Goal: Task Accomplishment & Management: Manage account settings

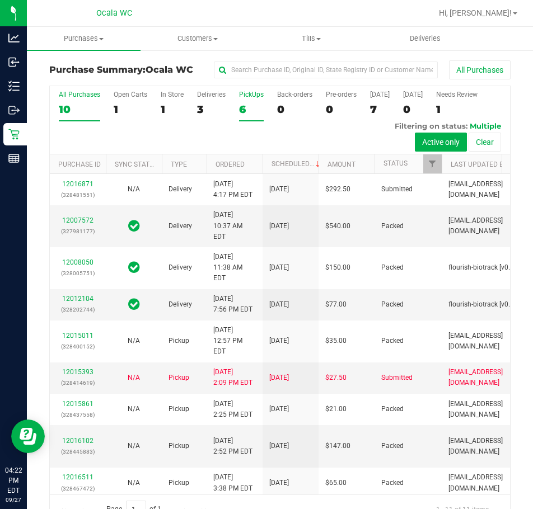
click at [241, 109] on div "6" at bounding box center [251, 109] width 25 height 13
click at [0, 0] on input "PickUps 6" at bounding box center [0, 0] width 0 height 0
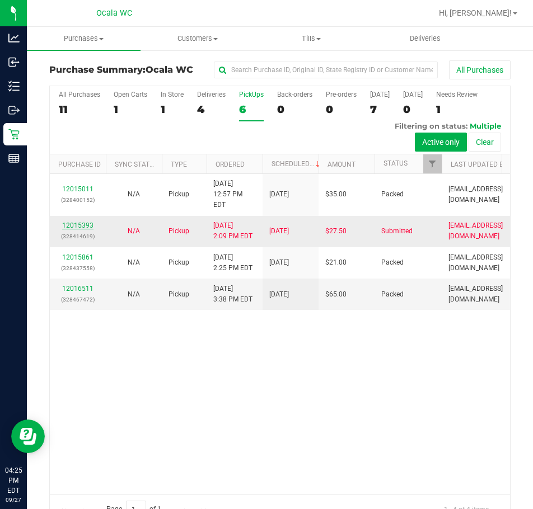
click at [76, 230] on link "12015393" at bounding box center [77, 226] width 31 height 8
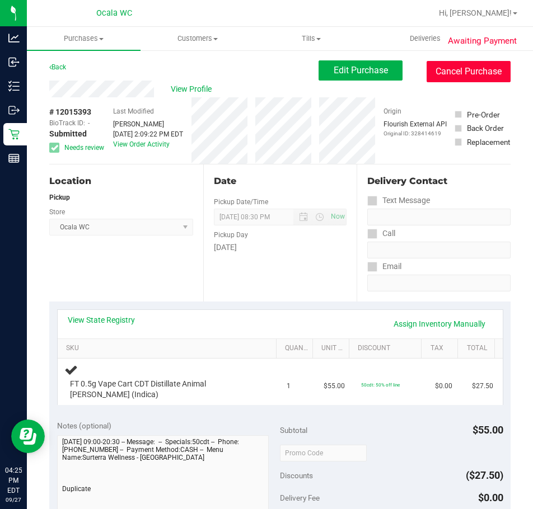
click at [457, 66] on button "Cancel Purchase" at bounding box center [469, 71] width 84 height 21
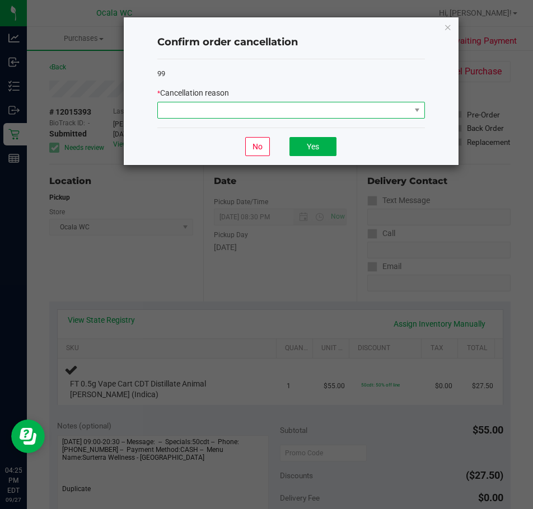
click at [204, 110] on span at bounding box center [284, 110] width 252 height 16
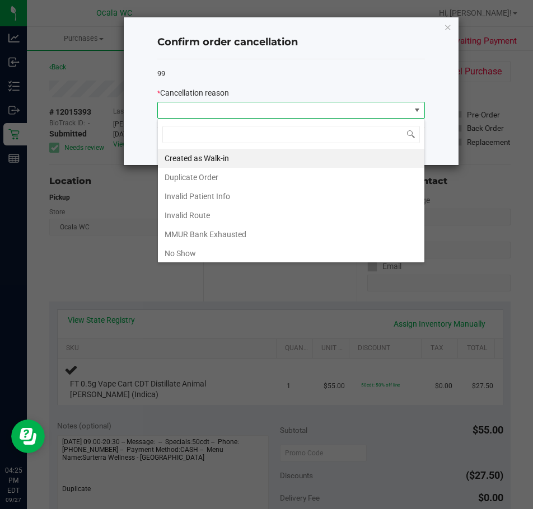
scroll to position [17, 268]
click at [181, 174] on li "Duplicate Order" at bounding box center [291, 177] width 266 height 19
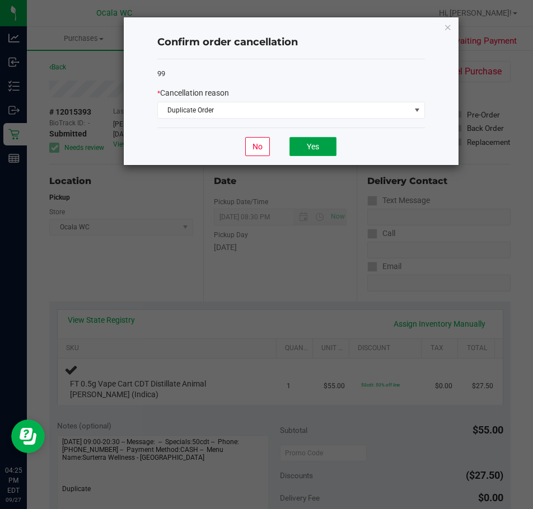
click at [313, 149] on button "Yes" at bounding box center [312, 146] width 47 height 19
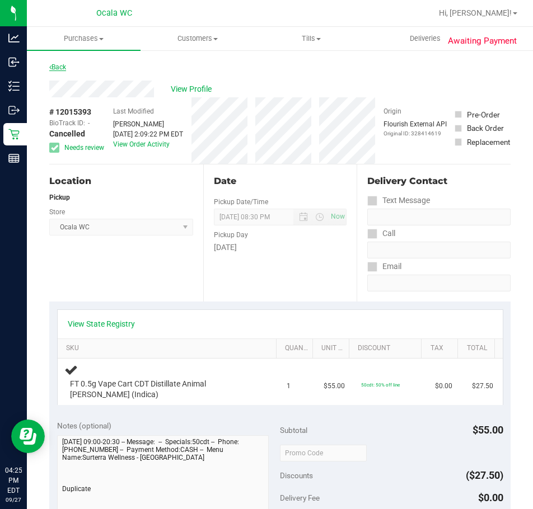
click at [57, 63] on link "Back" at bounding box center [57, 67] width 17 height 8
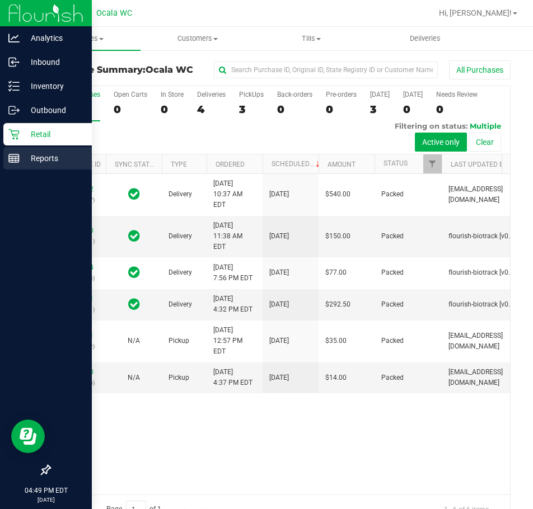
click at [43, 162] on p "Reports" at bounding box center [53, 158] width 67 height 13
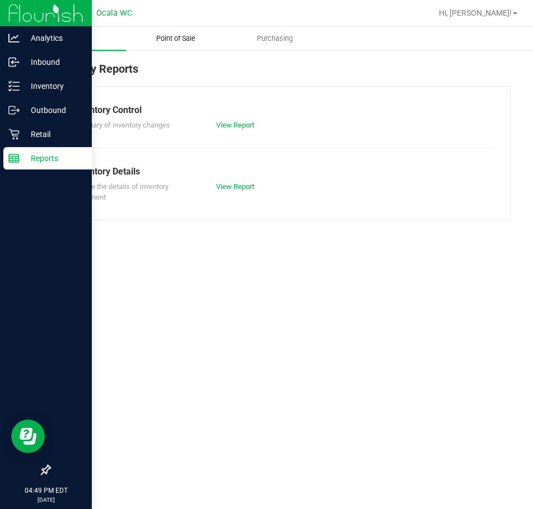
click at [174, 35] on span "Point of Sale" at bounding box center [175, 39] width 69 height 10
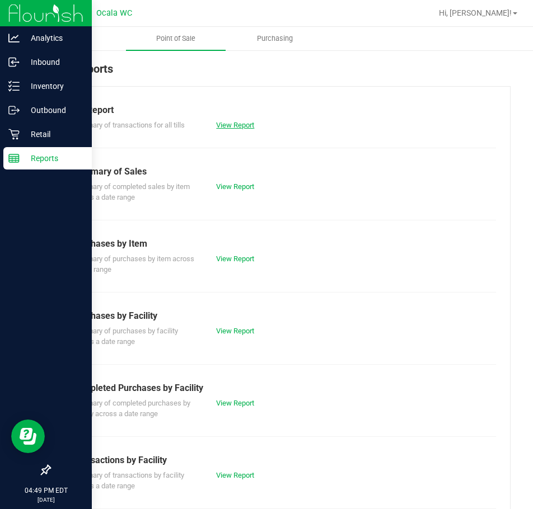
click at [243, 123] on link "View Report" at bounding box center [235, 125] width 38 height 8
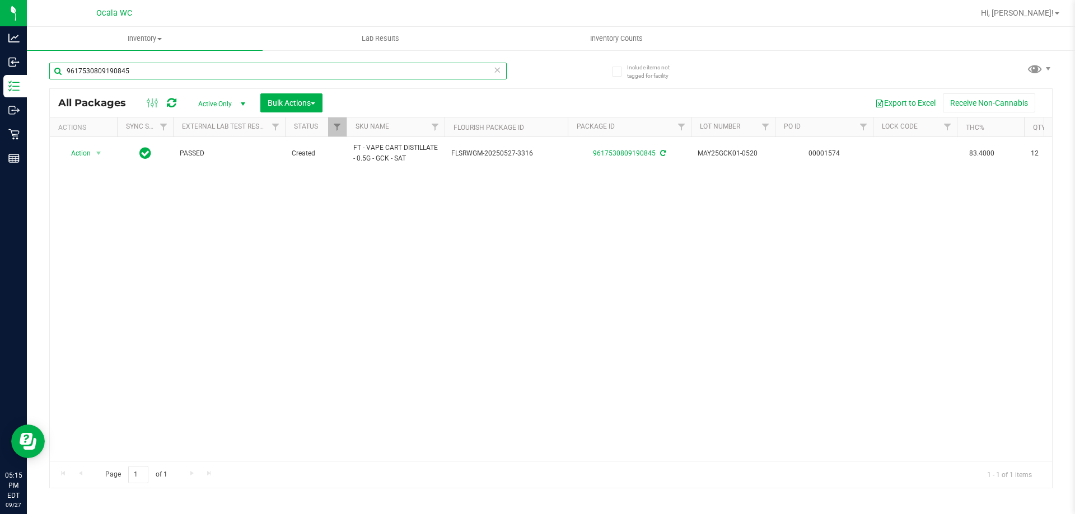
click at [156, 73] on input "9617530809190845" at bounding box center [277, 71] width 457 height 17
type input "9140012904603745"
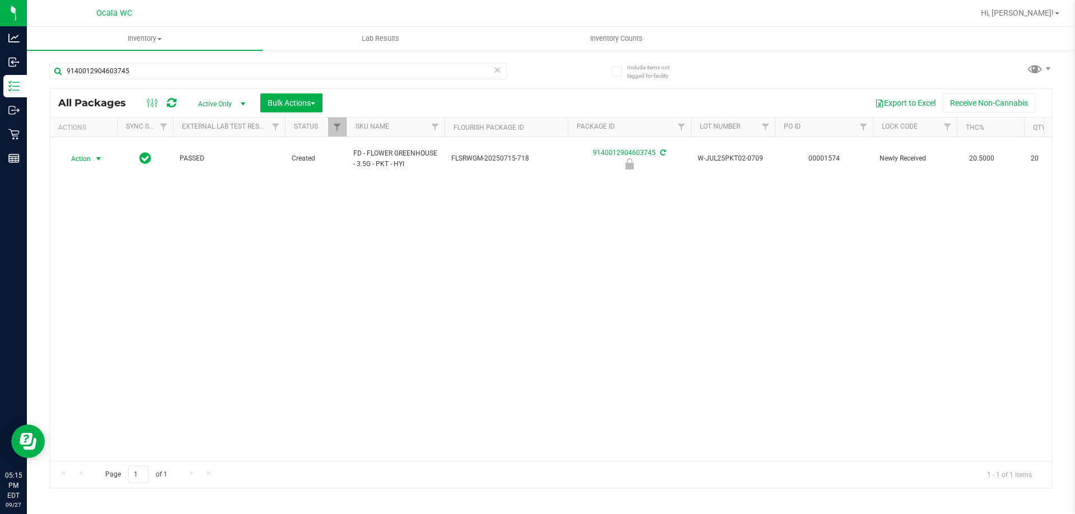
click at [91, 151] on span "Action" at bounding box center [76, 159] width 30 height 16
click at [91, 278] on li "Unlock package" at bounding box center [98, 286] width 72 height 17
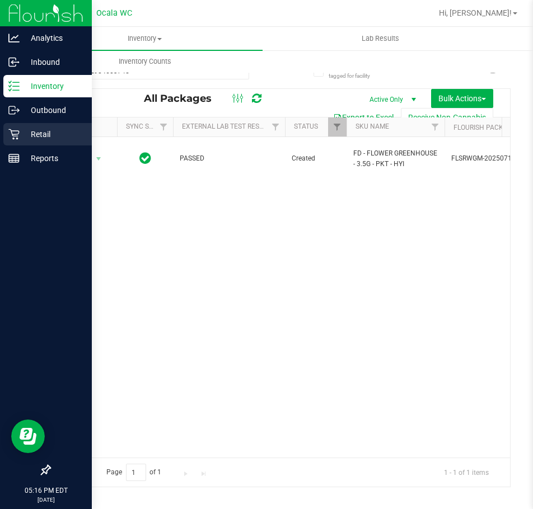
click at [35, 136] on p "Retail" at bounding box center [53, 134] width 67 height 13
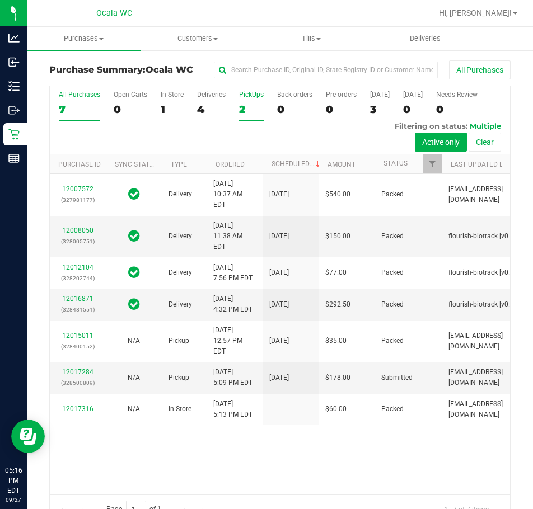
click at [243, 108] on div "2" at bounding box center [251, 109] width 25 height 13
click at [0, 0] on input "PickUps 2" at bounding box center [0, 0] width 0 height 0
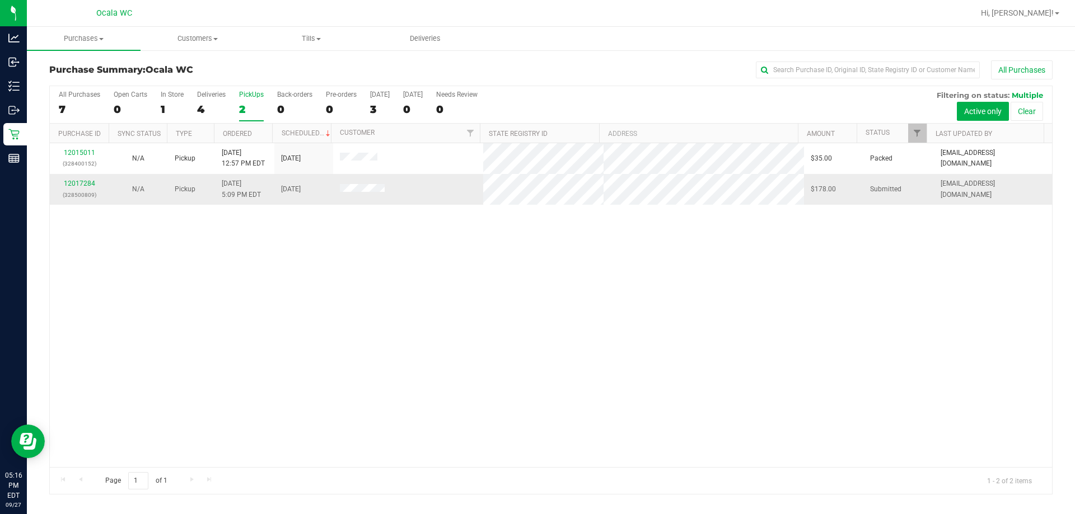
click at [65, 179] on div "12017284 (328500809)" at bounding box center [79, 189] width 45 height 21
click at [74, 181] on link "12017284" at bounding box center [79, 184] width 31 height 8
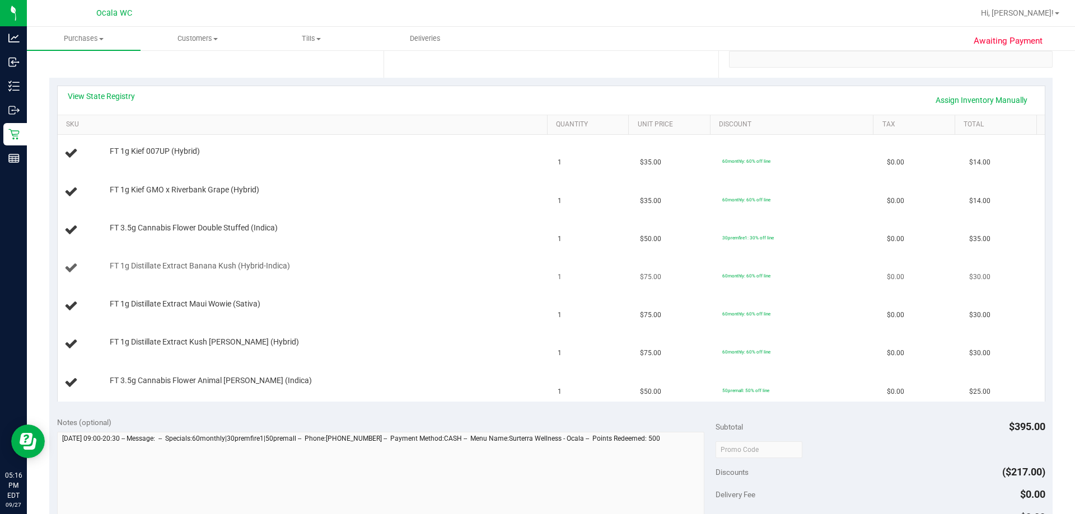
scroll to position [168, 0]
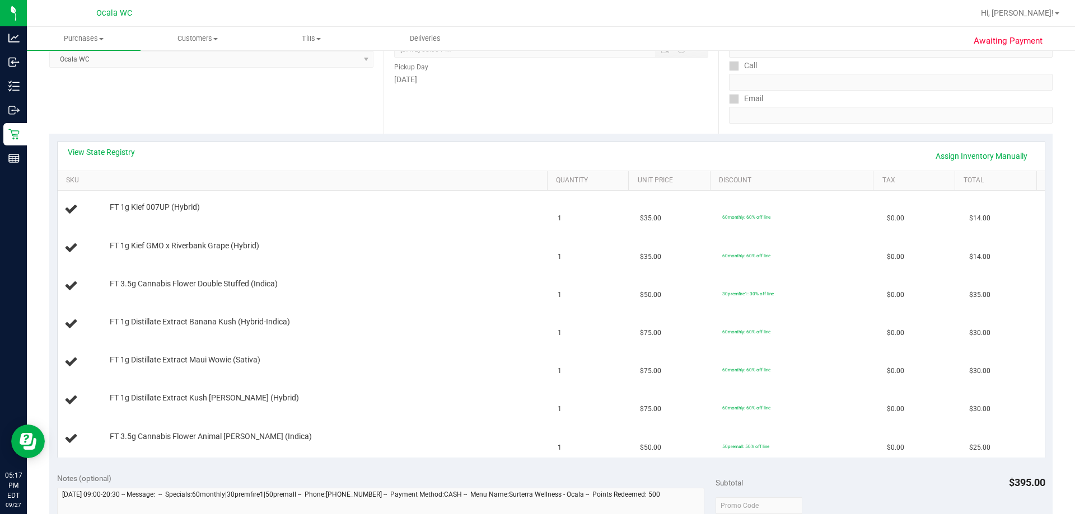
click at [97, 159] on div "View State Registry Assign Inventory Manually" at bounding box center [551, 156] width 967 height 19
click at [107, 151] on link "View State Registry" at bounding box center [101, 152] width 67 height 11
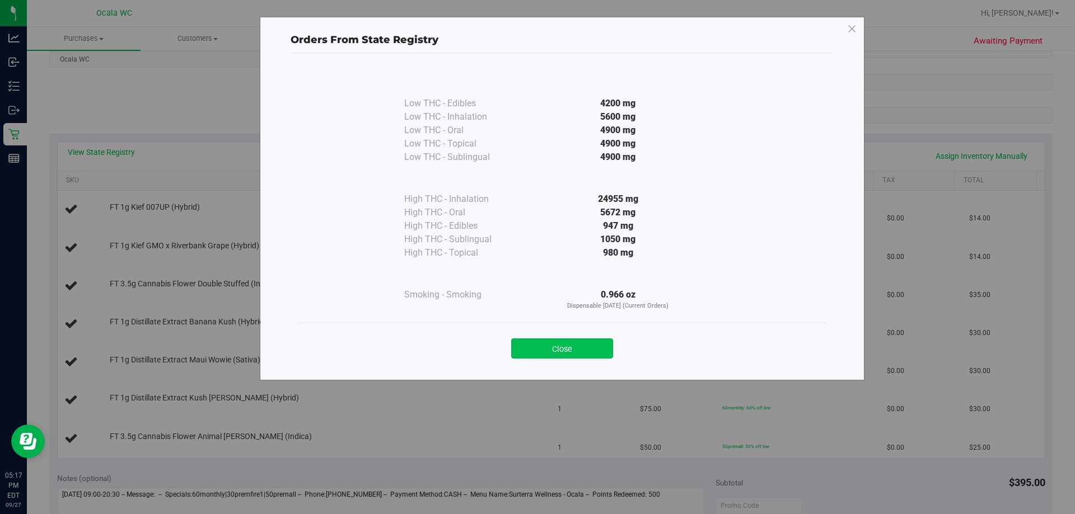
click at [532, 343] on button "Close" at bounding box center [562, 349] width 102 height 20
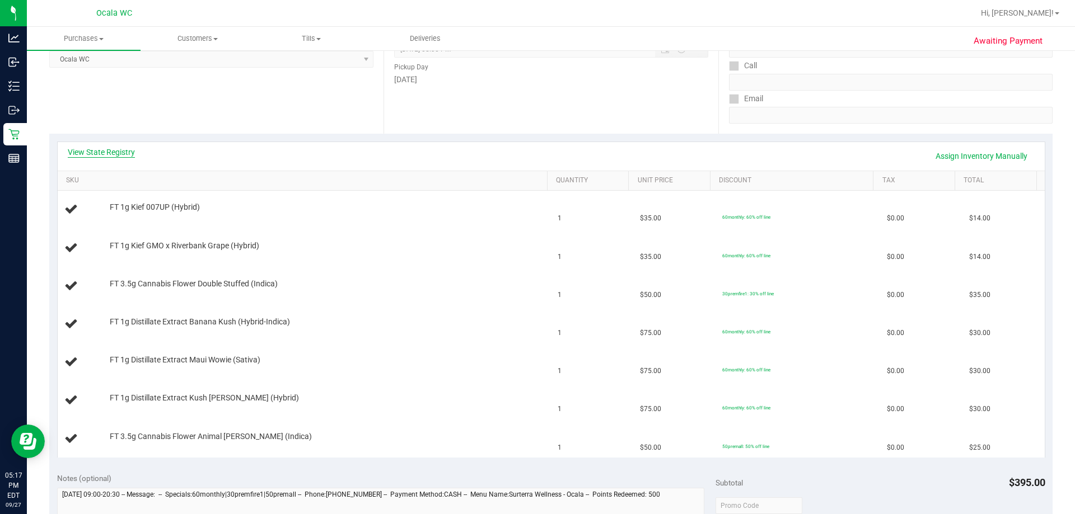
click at [121, 154] on link "View State Registry" at bounding box center [101, 152] width 67 height 11
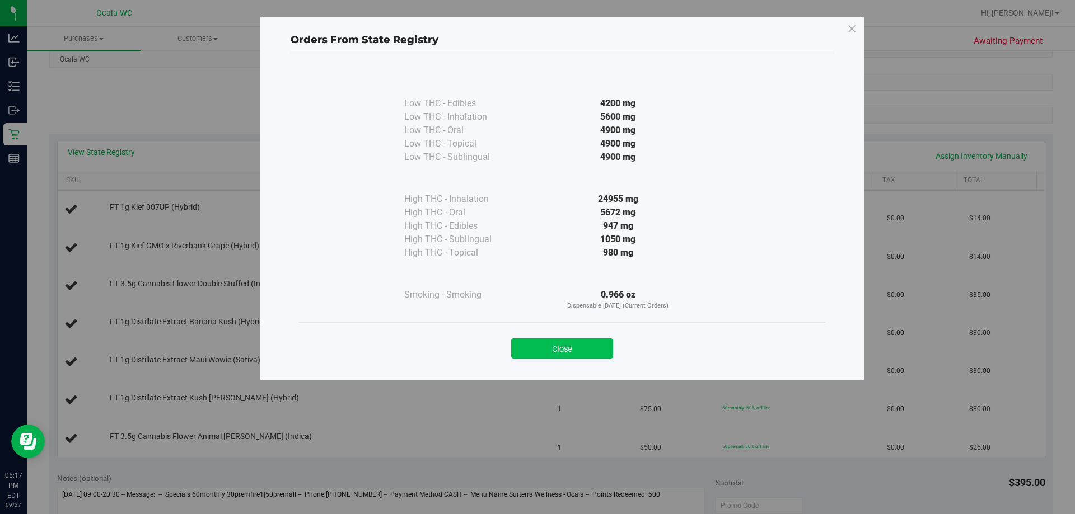
click at [532, 345] on button "Close" at bounding box center [562, 349] width 102 height 20
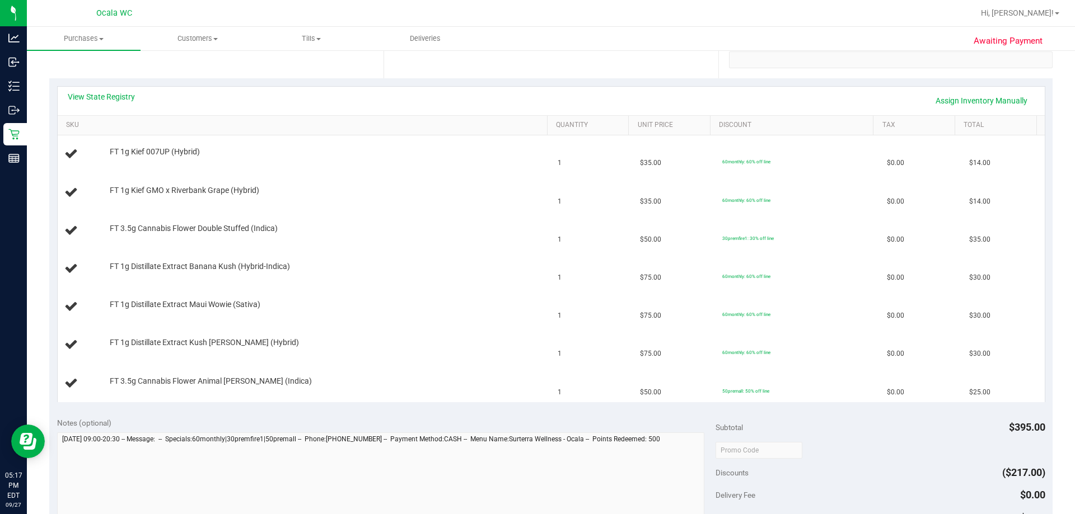
scroll to position [224, 0]
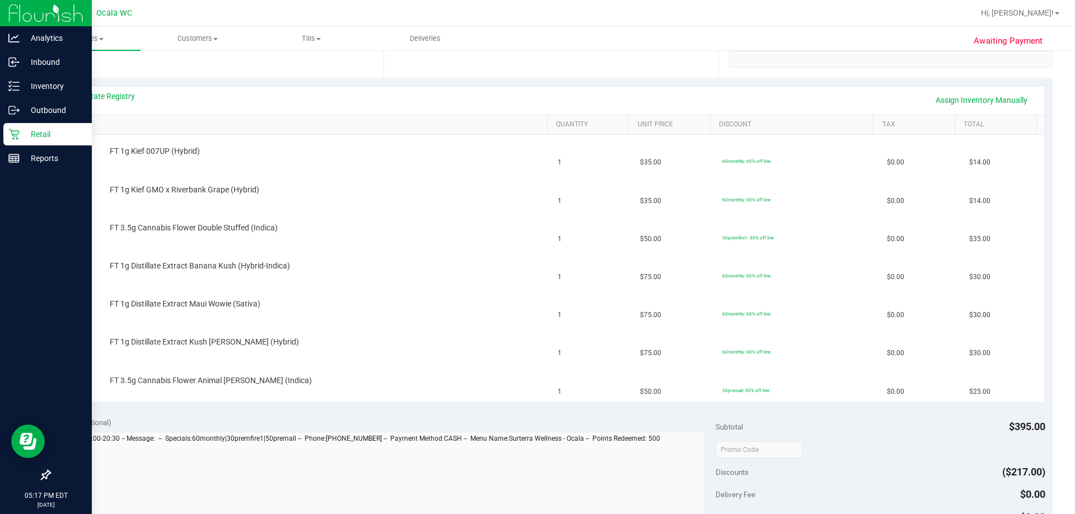
click at [46, 132] on p "Retail" at bounding box center [53, 134] width 67 height 13
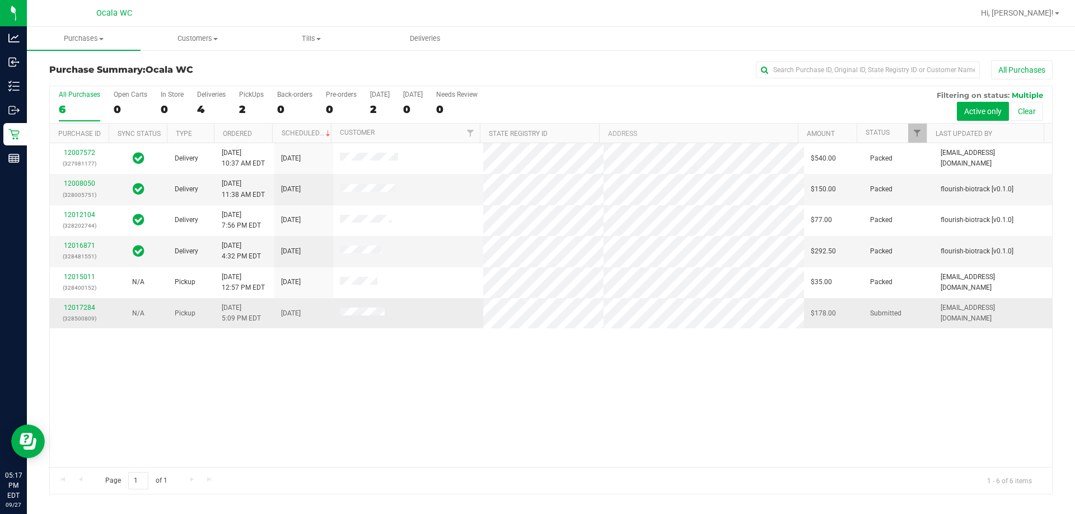
click at [63, 306] on div "12017284 (328500809)" at bounding box center [79, 313] width 45 height 21
click at [76, 311] on link "12017284" at bounding box center [79, 308] width 31 height 8
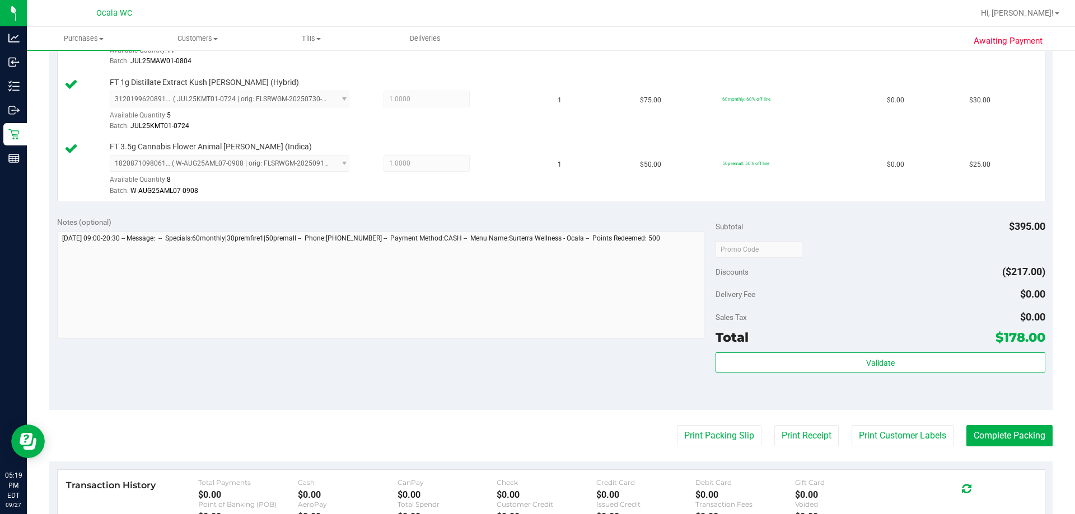
scroll to position [728, 0]
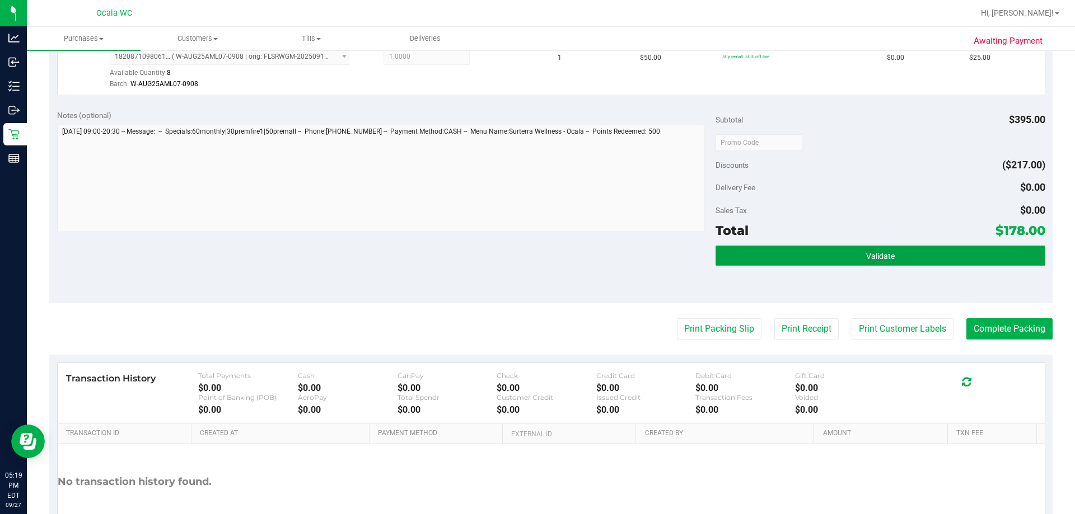
click at [532, 256] on button "Validate" at bounding box center [879, 256] width 329 height 20
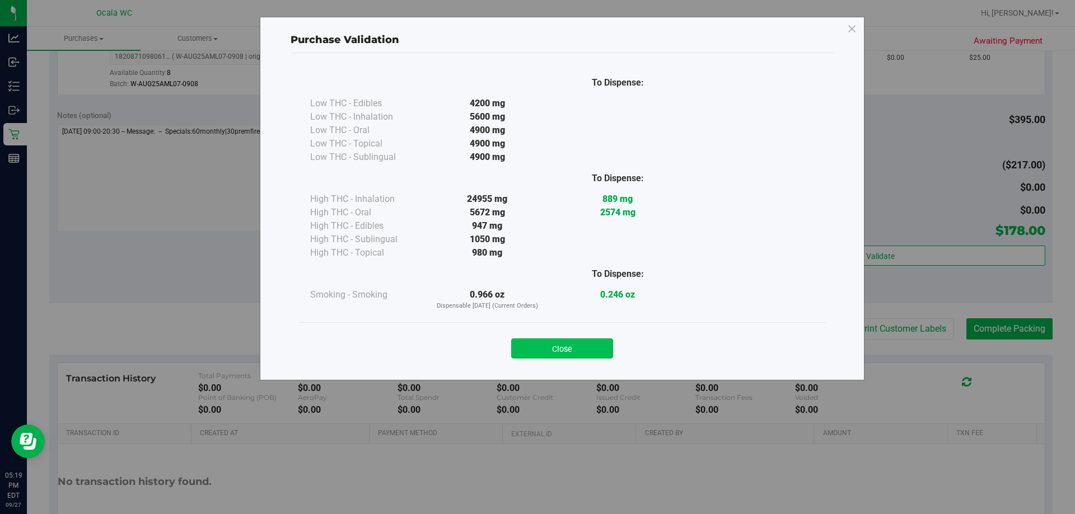
click at [532, 345] on button "Close" at bounding box center [562, 349] width 102 height 20
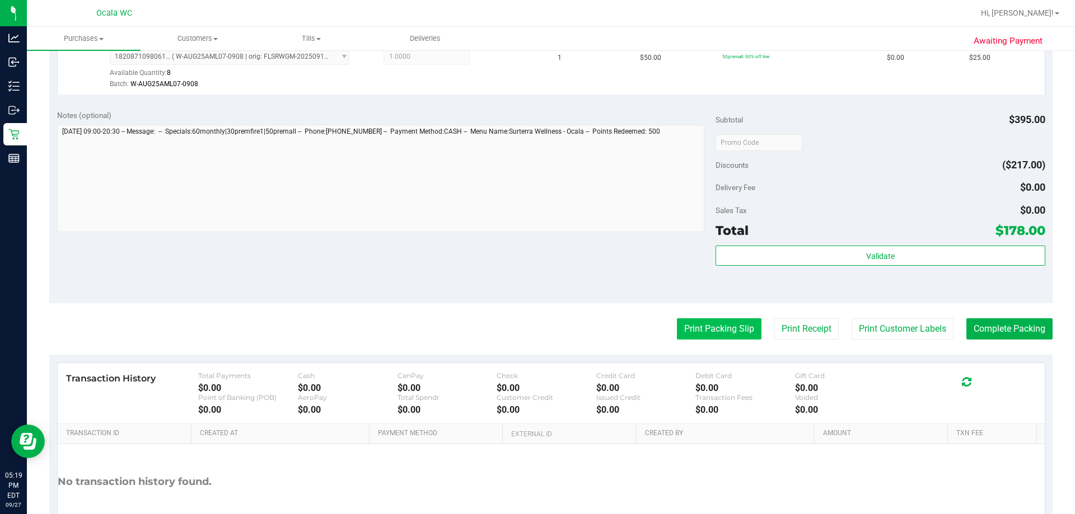
click at [532, 329] on button "Print Packing Slip" at bounding box center [719, 329] width 85 height 21
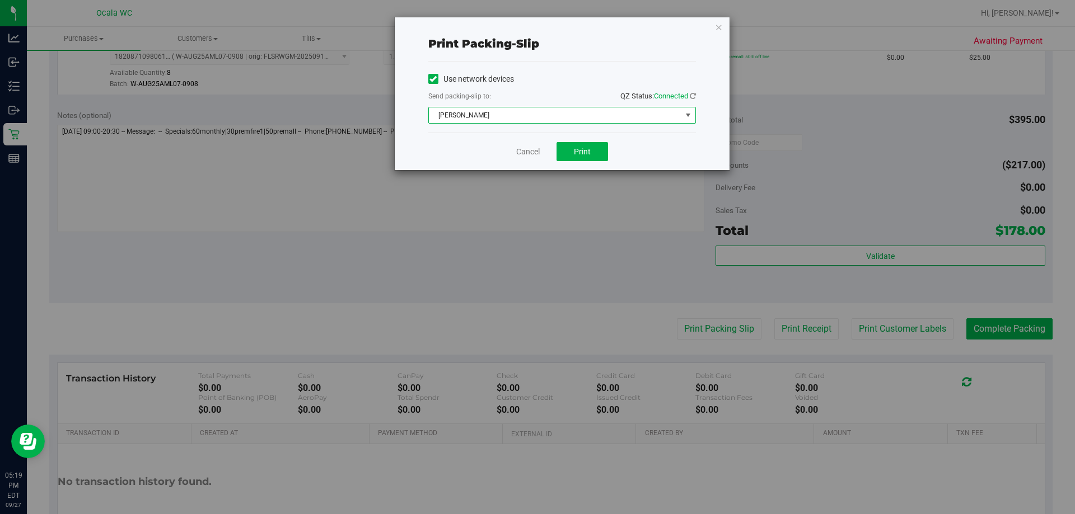
click at [532, 117] on span "BRAD-PITT" at bounding box center [555, 115] width 252 height 16
click at [532, 27] on icon "button" at bounding box center [719, 26] width 8 height 13
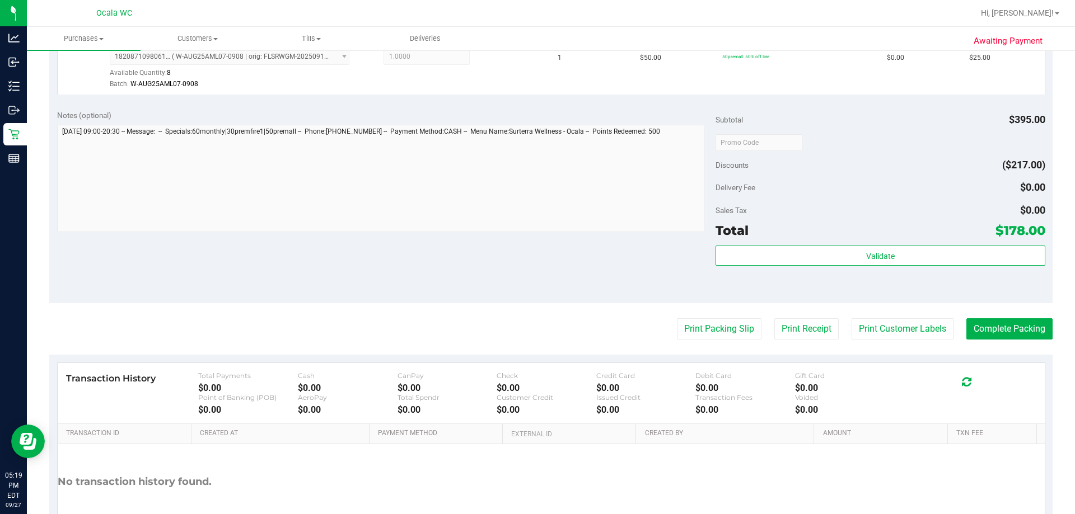
click at [532, 325] on button "Complete Packing" at bounding box center [1009, 329] width 86 height 21
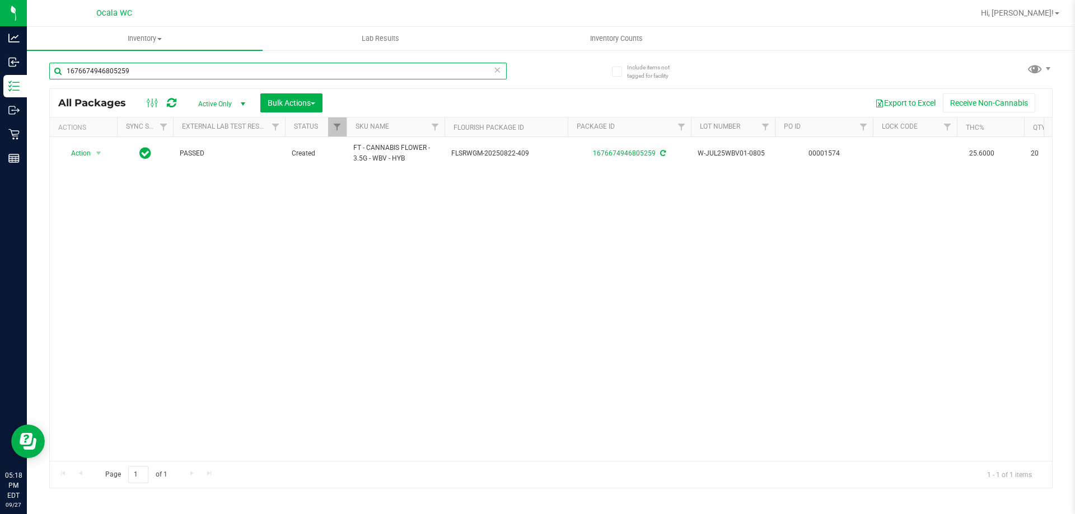
click at [153, 73] on input "1676674946805259" at bounding box center [277, 71] width 457 height 17
type input "5216350169437794"
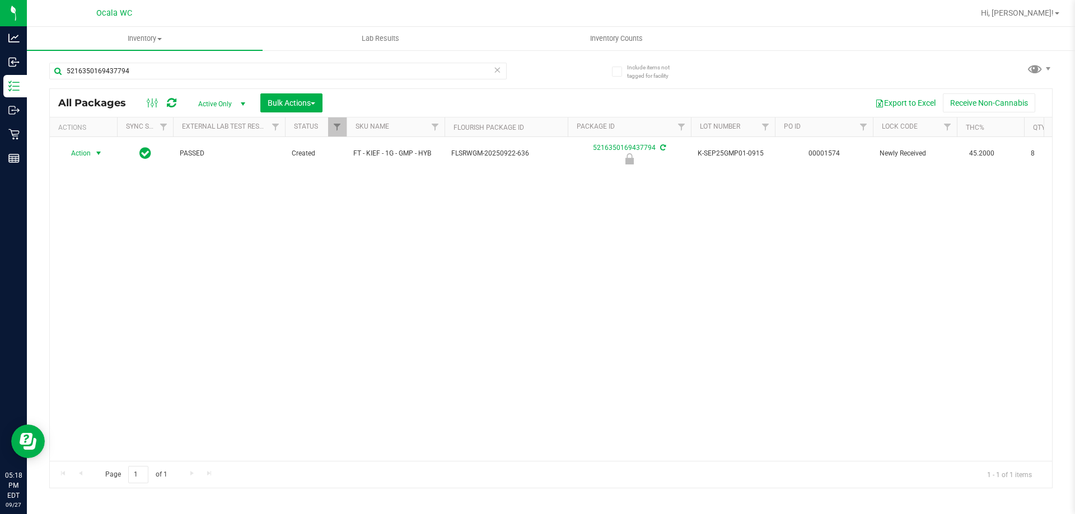
click at [92, 153] on span "select" at bounding box center [99, 154] width 14 height 16
click at [93, 278] on li "Unlock package" at bounding box center [98, 286] width 72 height 17
click at [137, 69] on input "5216350169437794" at bounding box center [277, 71] width 457 height 17
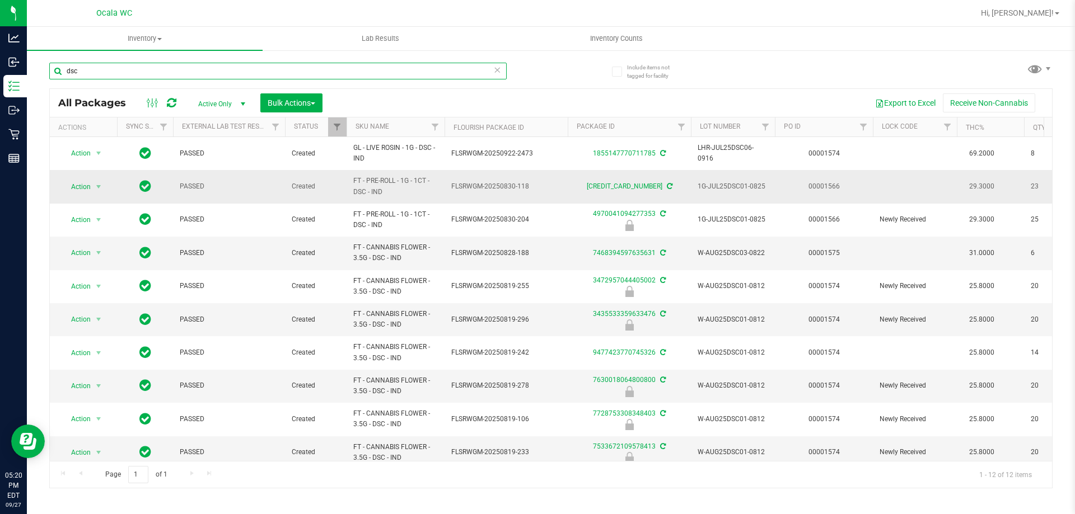
type input "dsc"
drag, startPoint x: 347, startPoint y: 179, endPoint x: 440, endPoint y: 184, distance: 93.0
click at [440, 184] on td "FT - PRE-ROLL - 1G - 1CT - DSC - IND" at bounding box center [395, 186] width 98 height 33
click at [613, 185] on link "4936124241528701" at bounding box center [625, 186] width 76 height 8
click at [84, 187] on span "Action" at bounding box center [76, 187] width 30 height 16
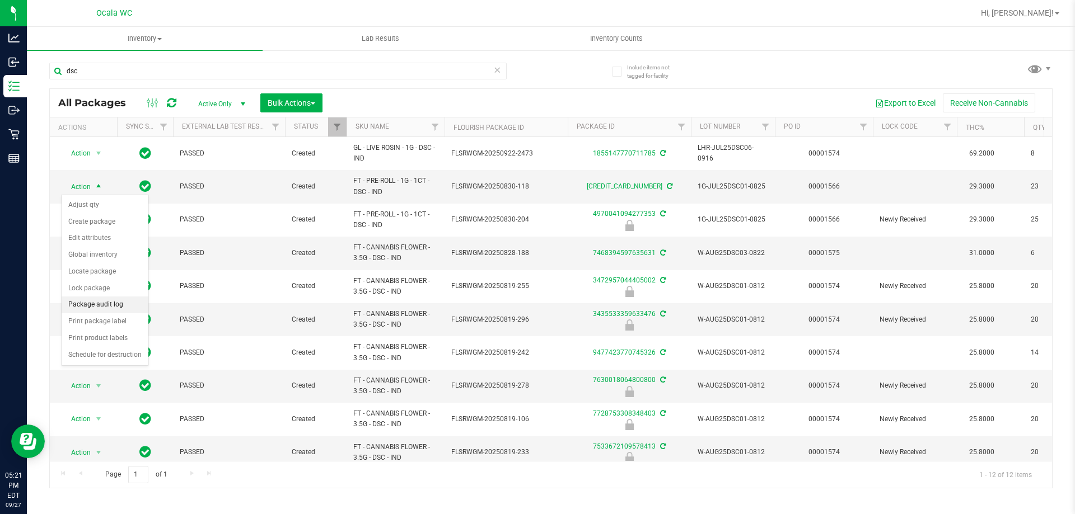
click at [88, 304] on li "Package audit log" at bounding box center [105, 305] width 87 height 17
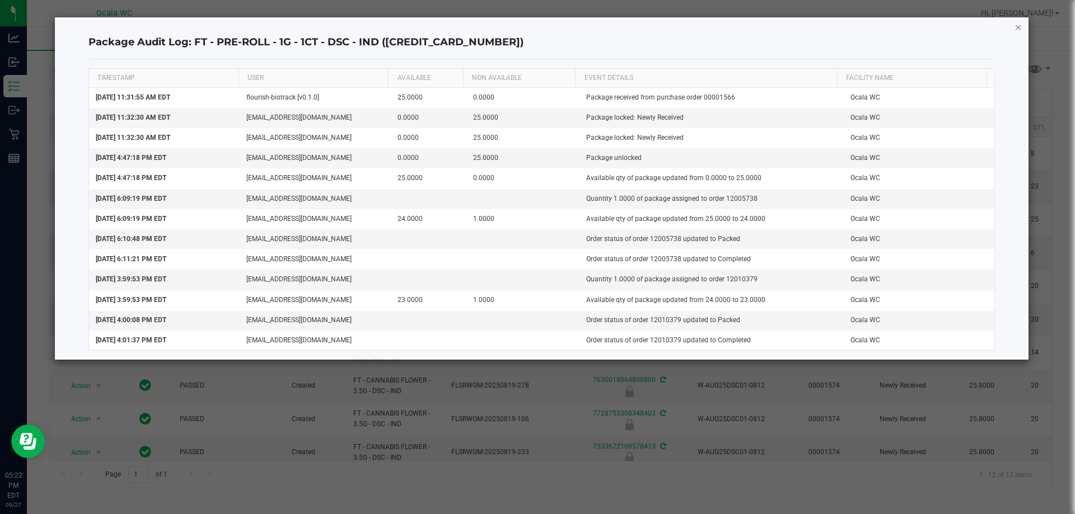
click at [1020, 27] on icon "button" at bounding box center [1018, 26] width 8 height 13
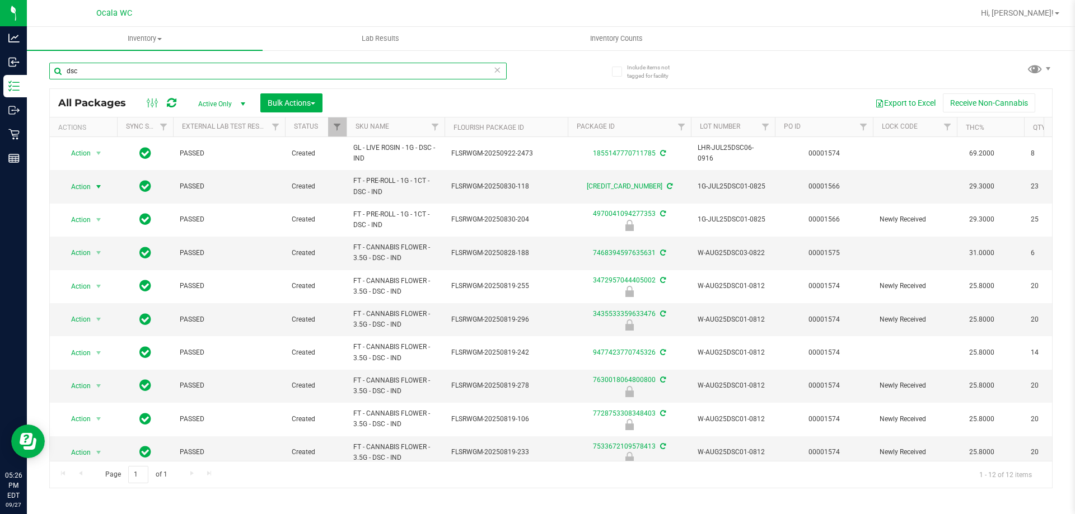
click at [88, 79] on input "dsc" at bounding box center [277, 71] width 457 height 17
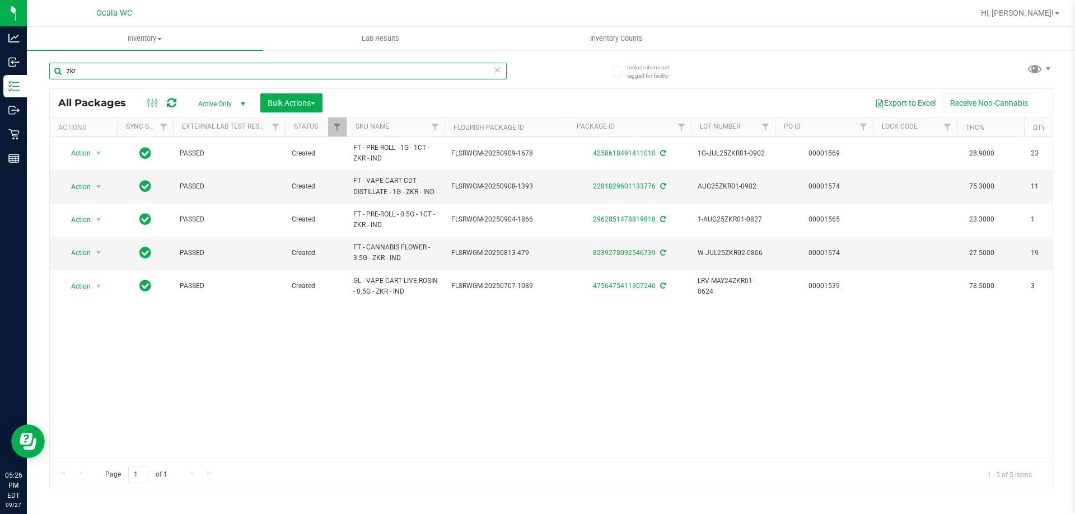
click at [89, 69] on input "zkr" at bounding box center [277, 71] width 457 height 17
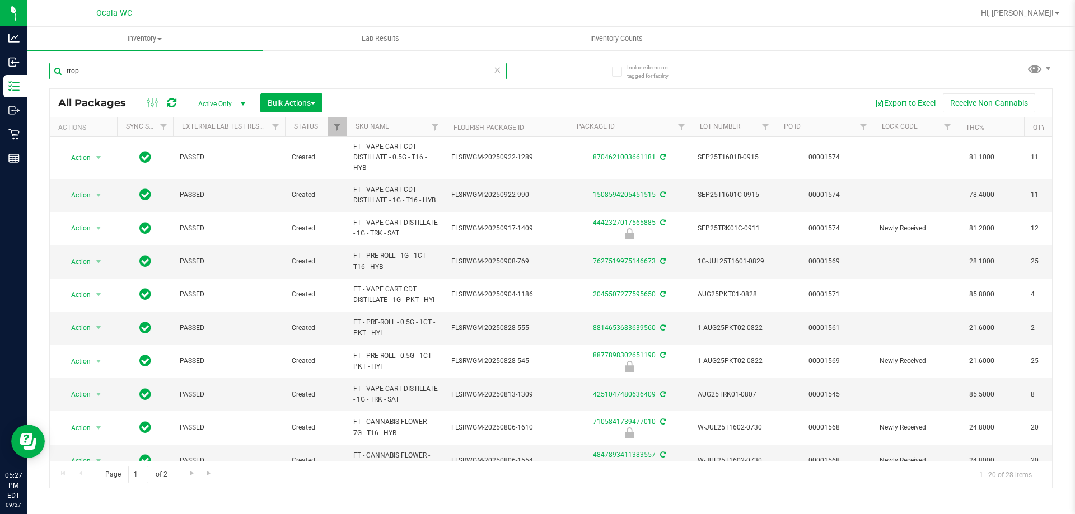
type input "trop"
click at [111, 71] on input "trop" at bounding box center [277, 71] width 457 height 17
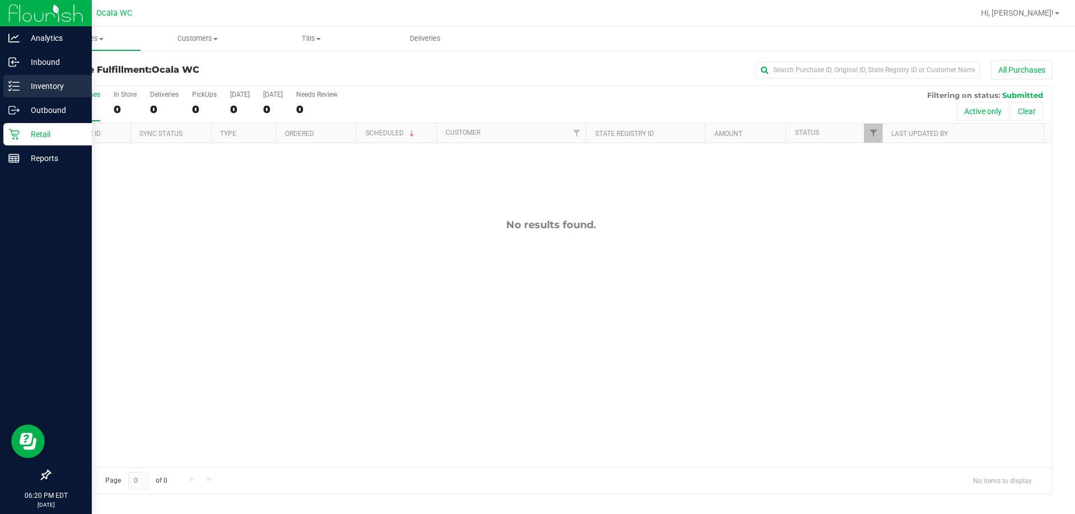
click at [44, 85] on p "Inventory" at bounding box center [53, 85] width 67 height 13
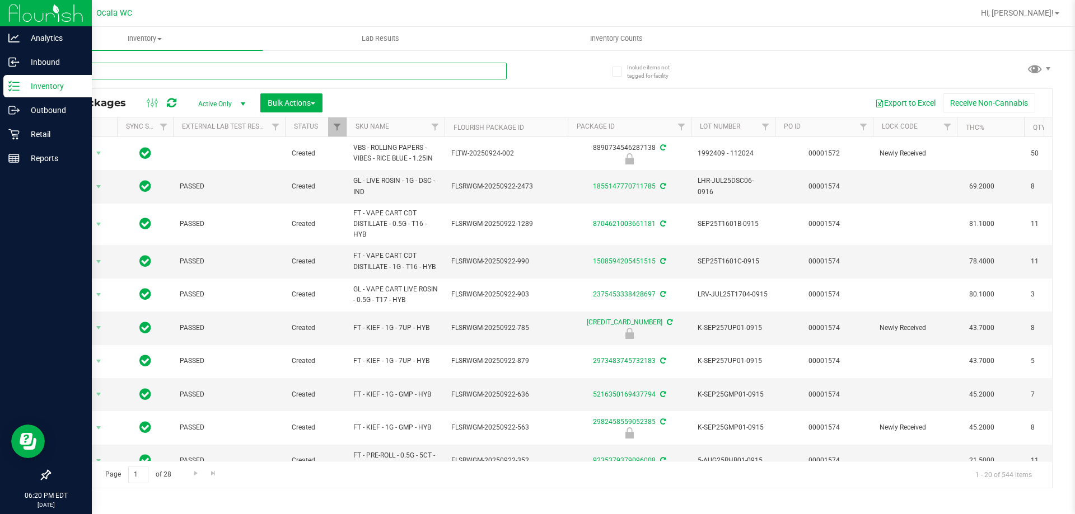
click at [115, 72] on input "text" at bounding box center [277, 71] width 457 height 17
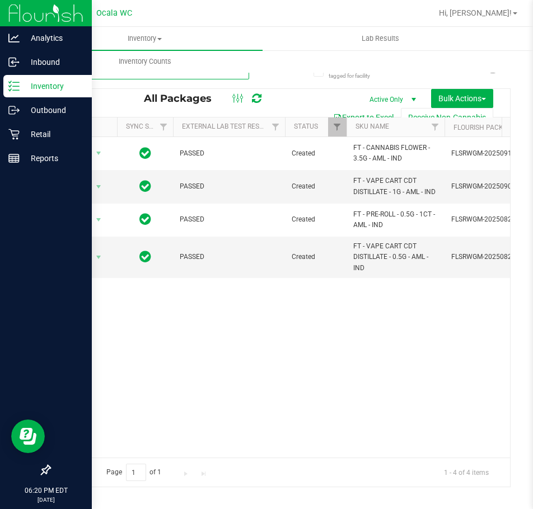
type input "arr"
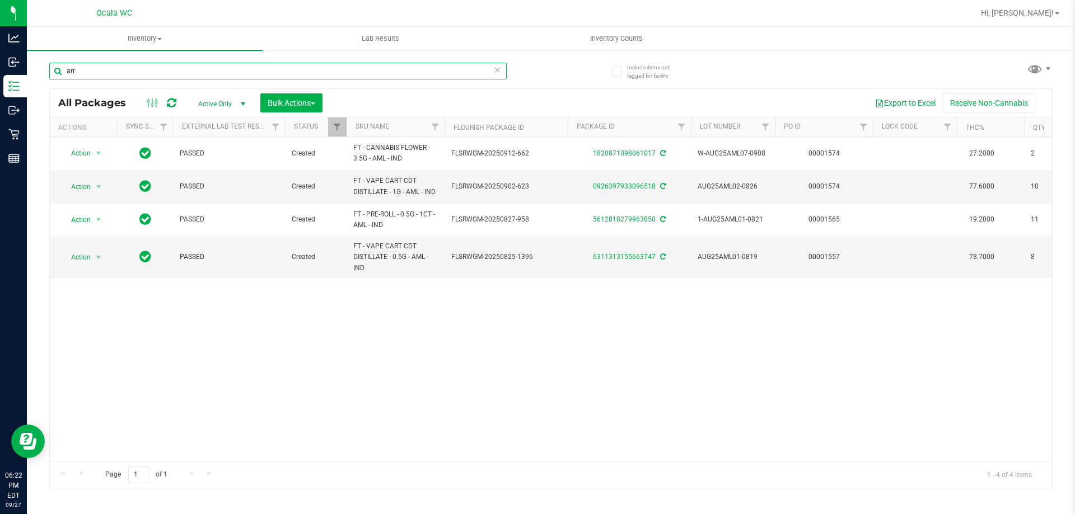
click at [91, 68] on input "arr" at bounding box center [277, 71] width 457 height 17
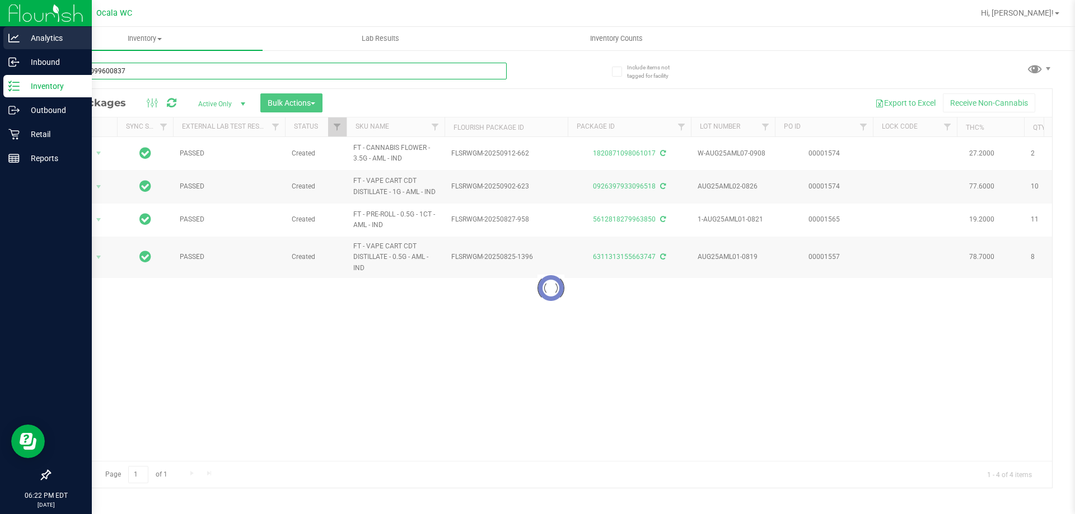
type input "8756840996008375"
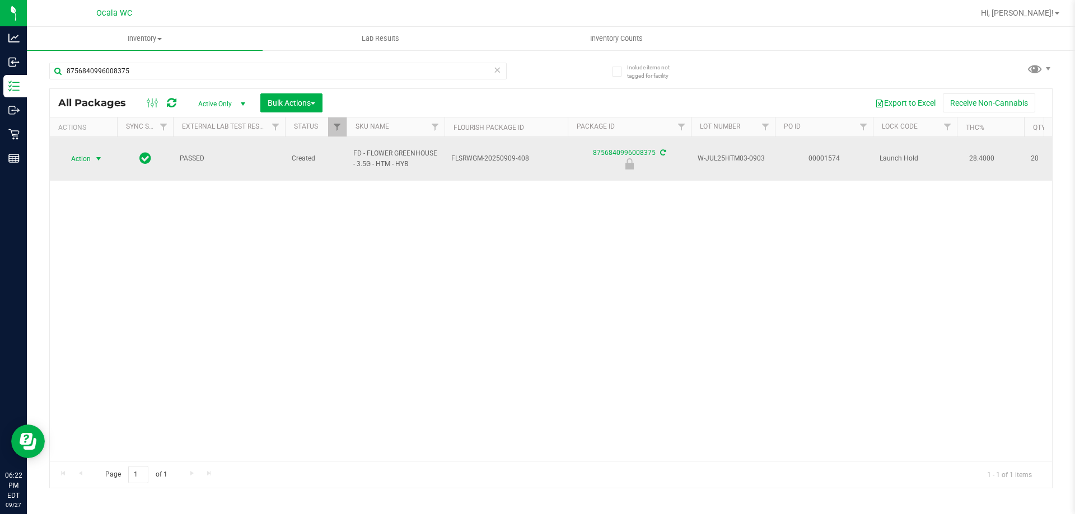
click at [79, 154] on span "Action" at bounding box center [76, 159] width 30 height 16
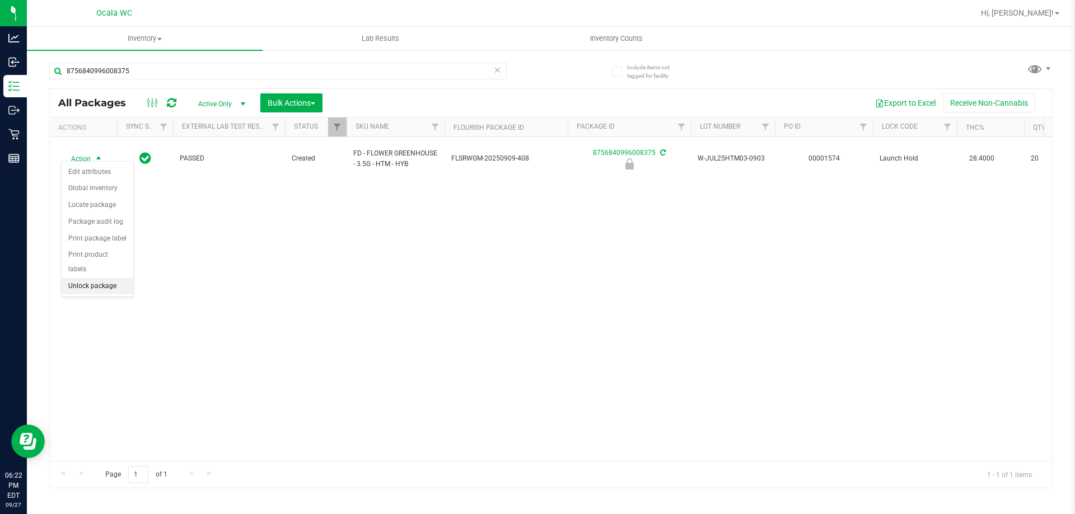
click at [95, 278] on li "Unlock package" at bounding box center [98, 286] width 72 height 17
click at [532, 308] on div "Action Action Adjust qty Create package Edit attributes Global inventory Locate…" at bounding box center [551, 299] width 1002 height 324
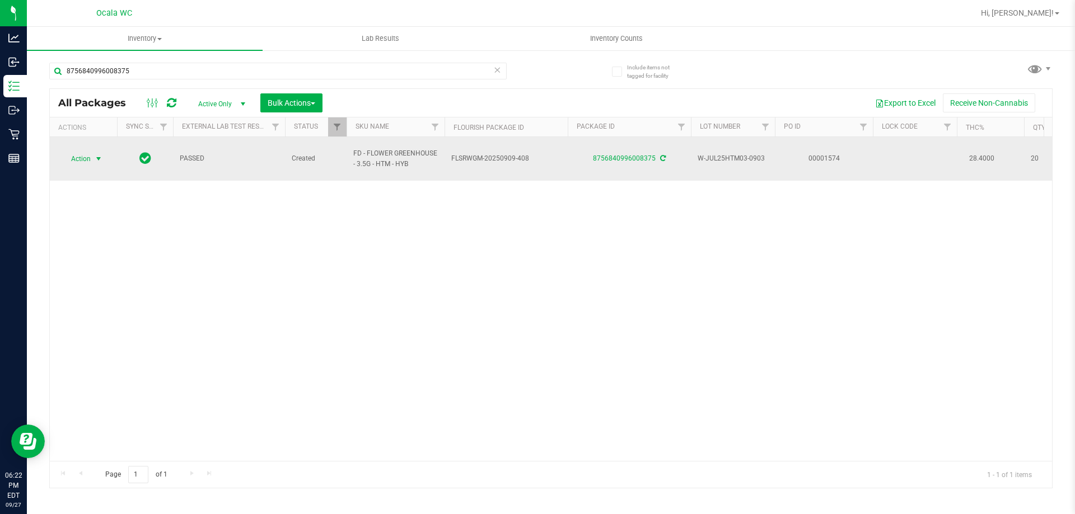
click at [80, 151] on span "Action" at bounding box center [76, 159] width 30 height 16
click at [64, 151] on span "Action" at bounding box center [76, 159] width 30 height 16
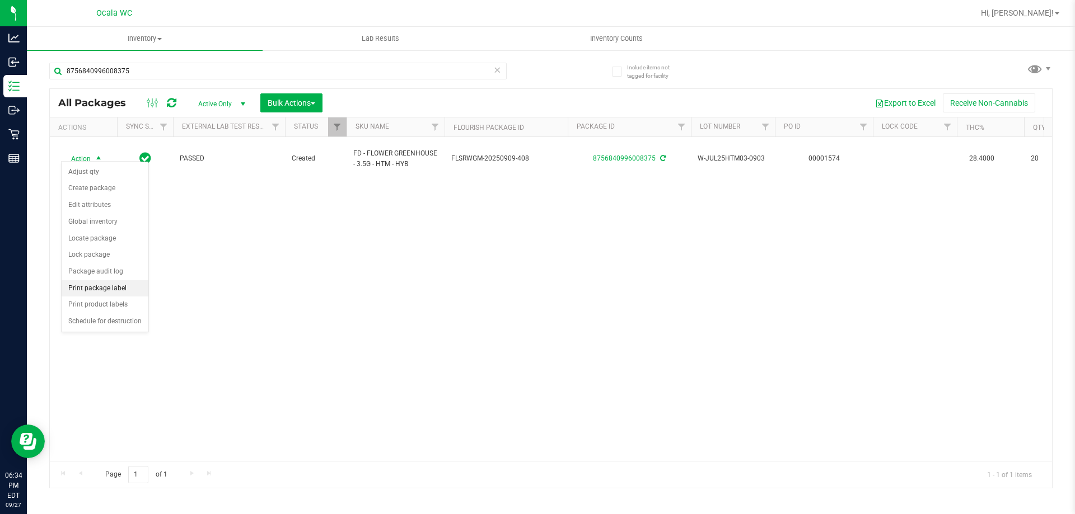
click at [80, 293] on li "Print package label" at bounding box center [105, 288] width 87 height 17
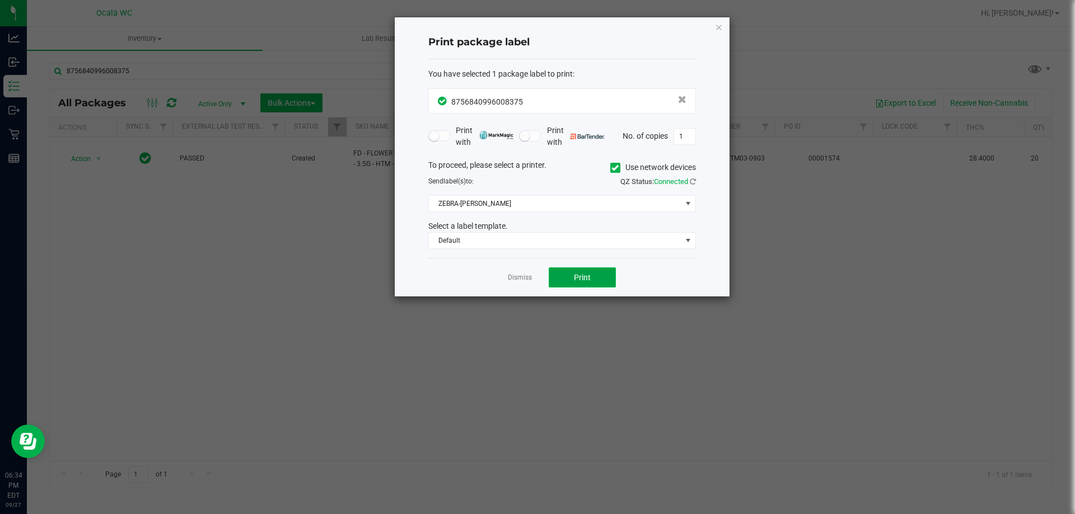
click at [532, 273] on button "Print" at bounding box center [582, 278] width 67 height 20
click at [514, 275] on link "Dismiss" at bounding box center [520, 278] width 24 height 10
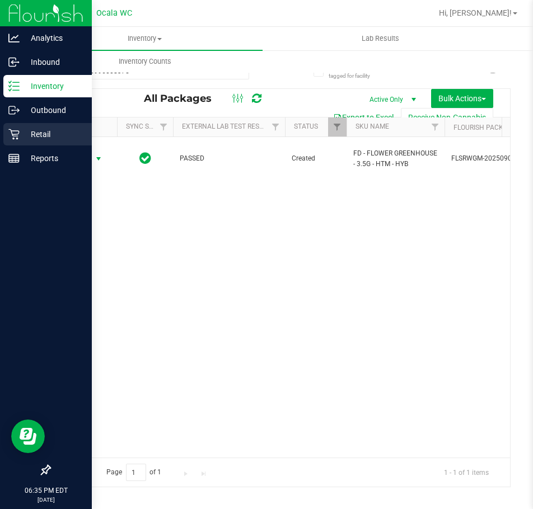
click at [25, 136] on p "Retail" at bounding box center [53, 134] width 67 height 13
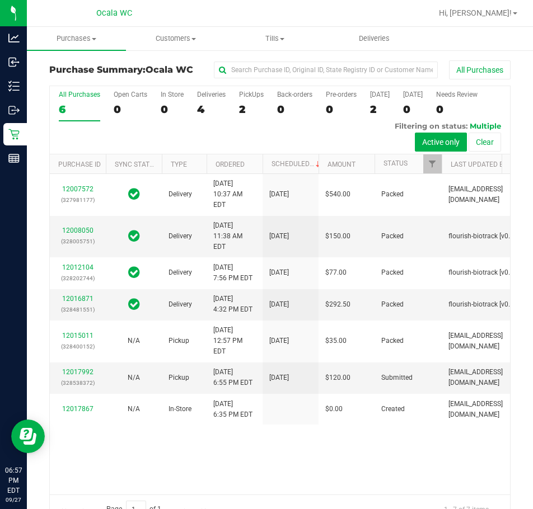
click at [243, 110] on div "2" at bounding box center [251, 109] width 25 height 13
click at [0, 0] on input "PickUps 2" at bounding box center [0, 0] width 0 height 0
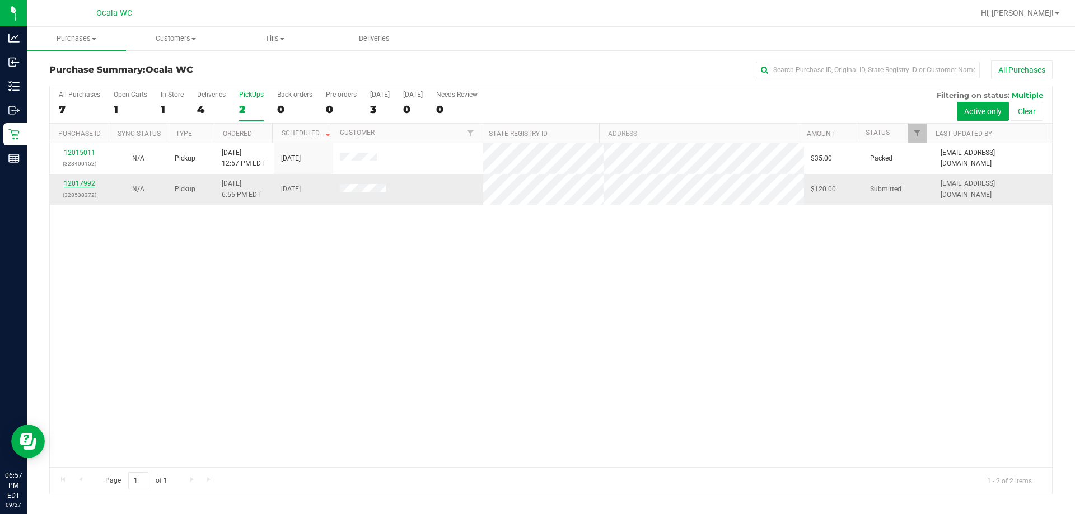
click at [74, 180] on link "12017992" at bounding box center [79, 184] width 31 height 8
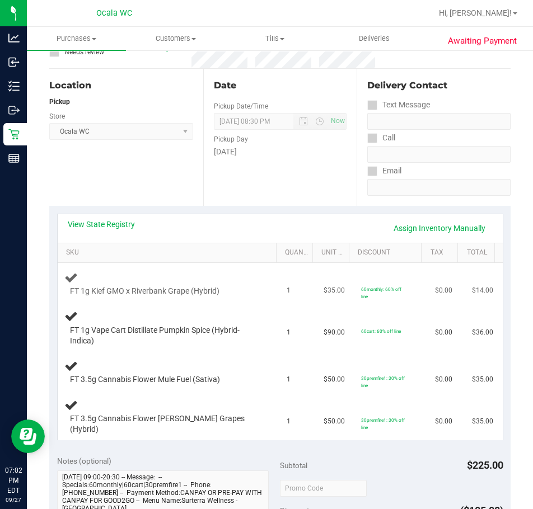
scroll to position [168, 0]
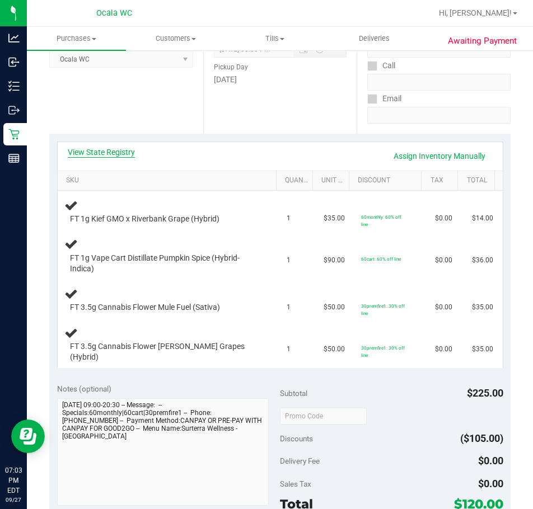
click at [106, 153] on link "View State Registry" at bounding box center [101, 152] width 67 height 11
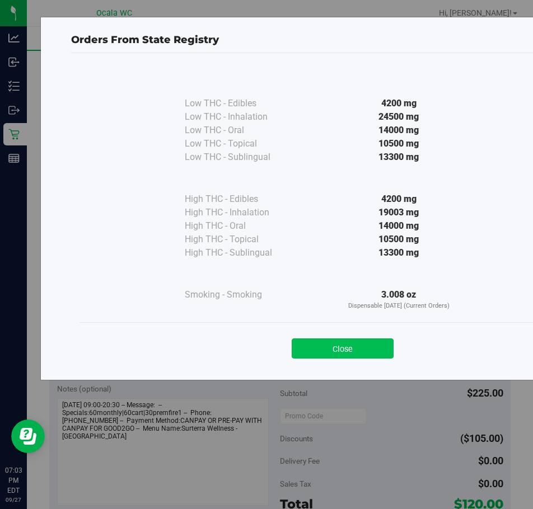
click at [352, 347] on button "Close" at bounding box center [343, 349] width 102 height 20
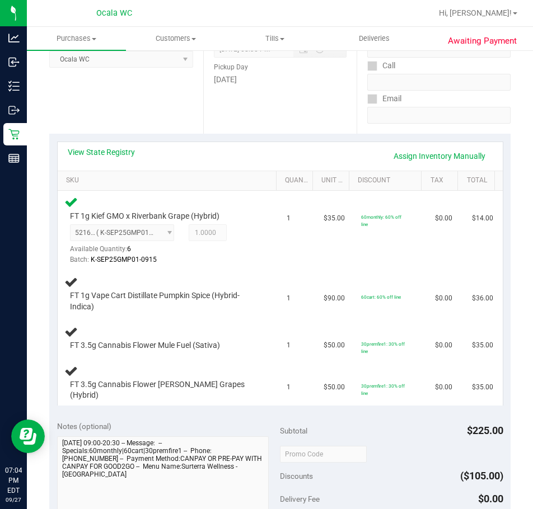
click at [269, 114] on div "Date Pickup Date/Time 09/27/2025 Now 09/27/2025 08:30 PM Now Pickup Day Saturday" at bounding box center [280, 65] width 154 height 137
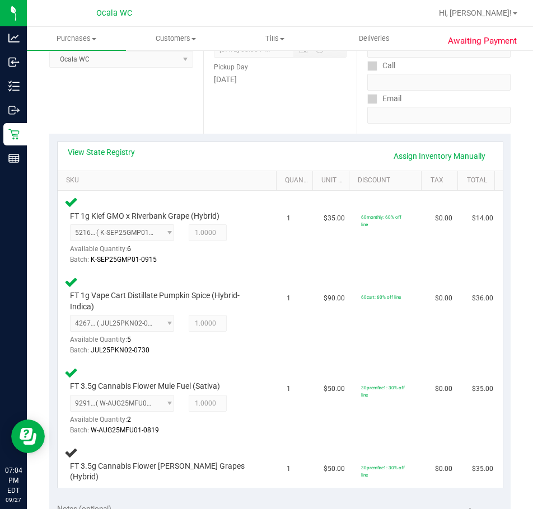
click at [260, 109] on div "Date Pickup Date/Time 09/27/2025 Now 09/27/2025 08:30 PM Now Pickup Day Saturday" at bounding box center [280, 65] width 154 height 137
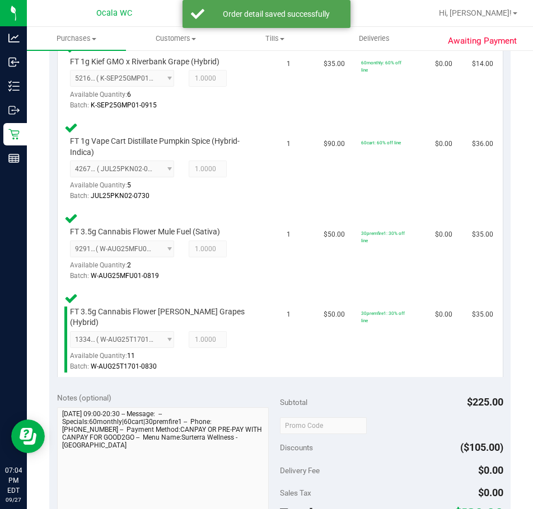
scroll to position [504, 0]
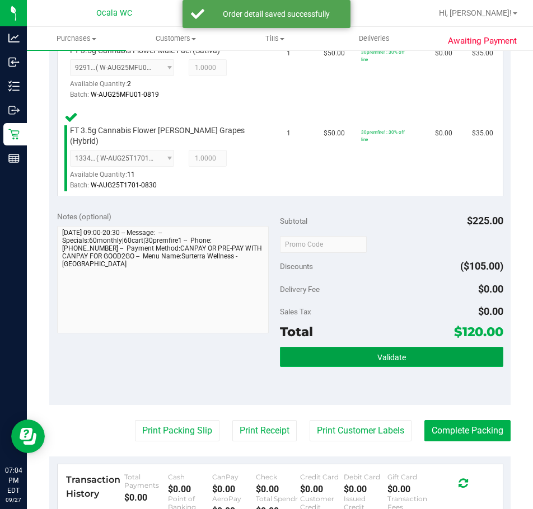
click at [392, 347] on button "Validate" at bounding box center [391, 357] width 223 height 20
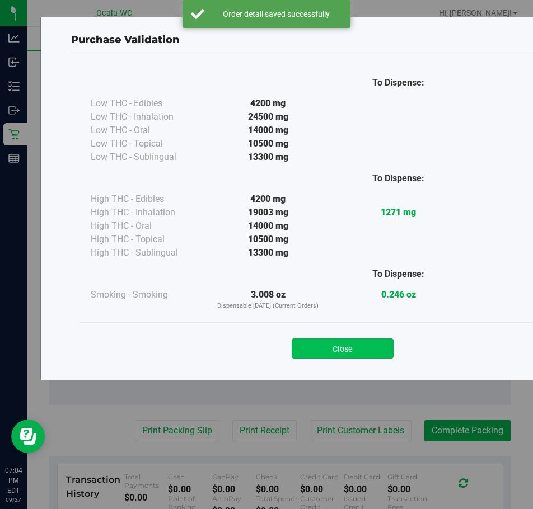
click at [349, 349] on button "Close" at bounding box center [343, 349] width 102 height 20
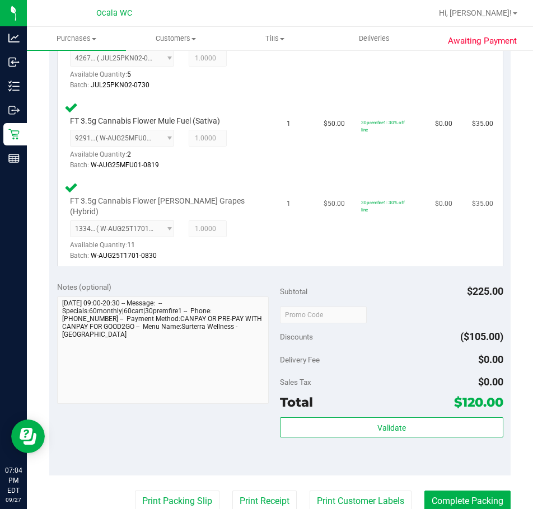
scroll to position [534, 0]
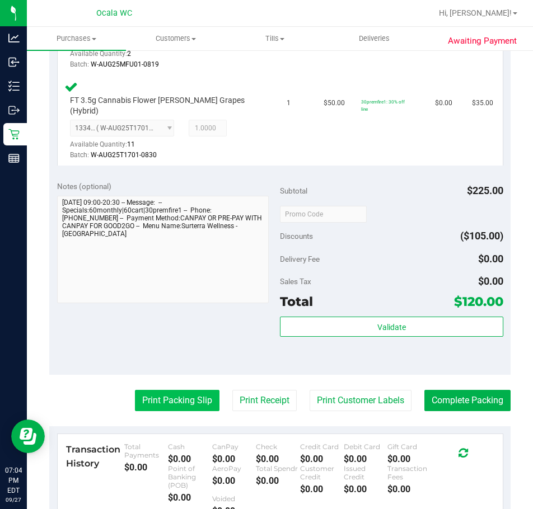
click at [170, 390] on button "Print Packing Slip" at bounding box center [177, 400] width 85 height 21
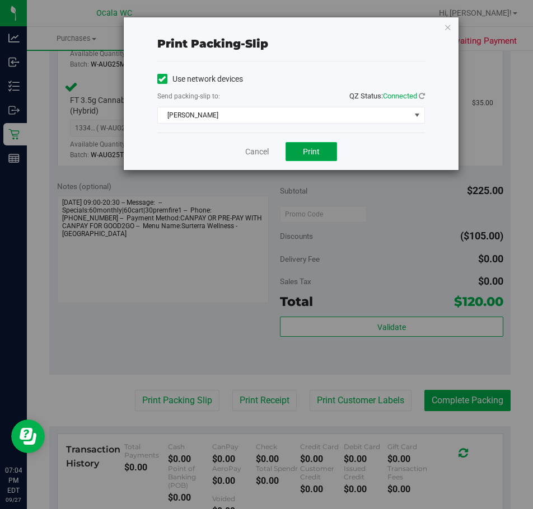
click at [311, 143] on button "Print" at bounding box center [310, 151] width 51 height 19
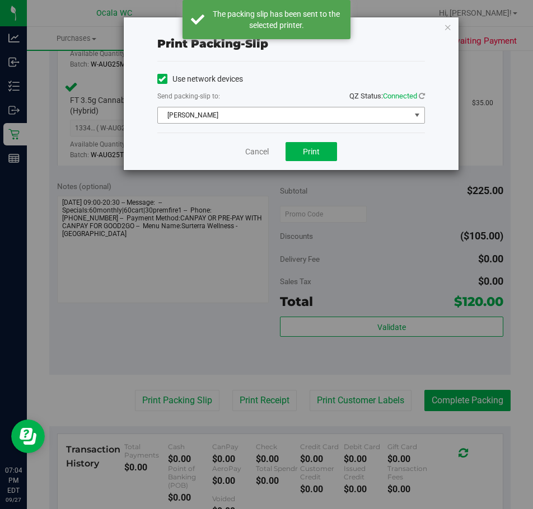
click at [222, 120] on span "BRAD-PITT" at bounding box center [284, 115] width 252 height 16
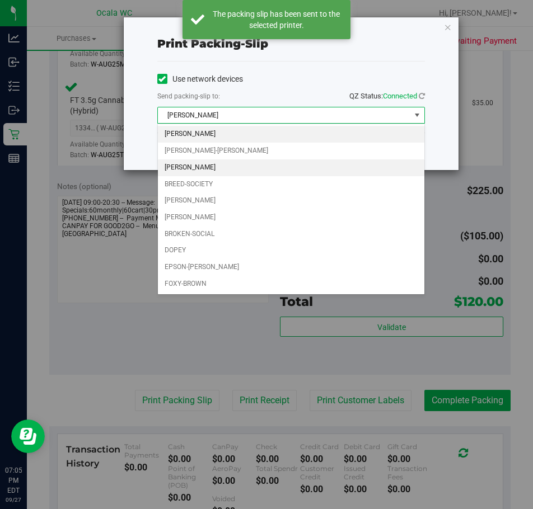
click at [191, 168] on li "BRANDY-CLARK" at bounding box center [291, 168] width 266 height 17
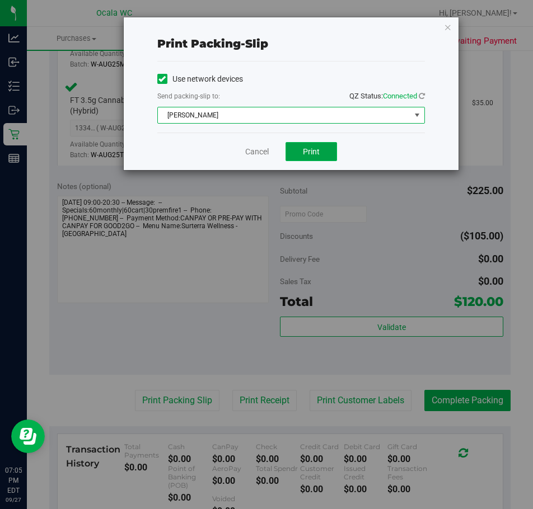
click at [305, 148] on span "Print" at bounding box center [311, 151] width 17 height 9
click at [256, 154] on link "Cancel" at bounding box center [257, 152] width 24 height 12
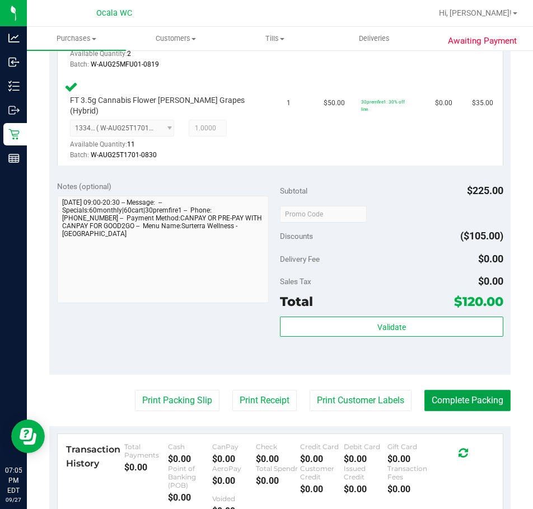
click at [472, 392] on button "Complete Packing" at bounding box center [467, 400] width 86 height 21
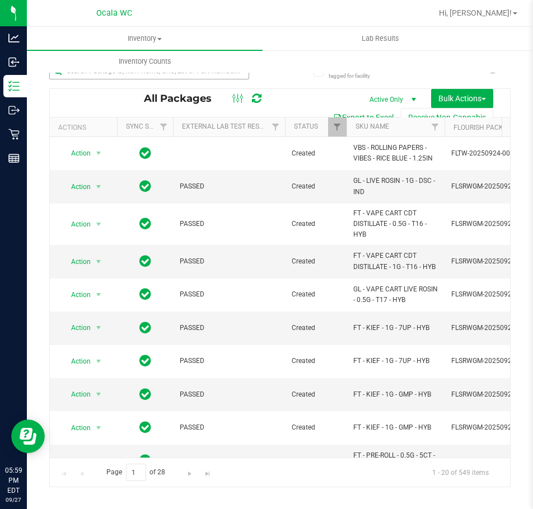
click at [124, 77] on input "text" at bounding box center [149, 71] width 200 height 17
type input "W-JUL25PKT02-0709"
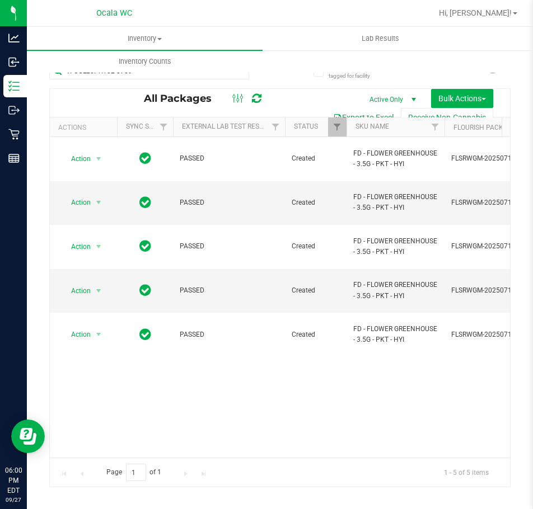
click at [138, 79] on div "W-JUL25PKT02-0709" at bounding box center [149, 76] width 200 height 26
click at [138, 77] on input "W-JUL25PKT02-0709" at bounding box center [149, 71] width 200 height 17
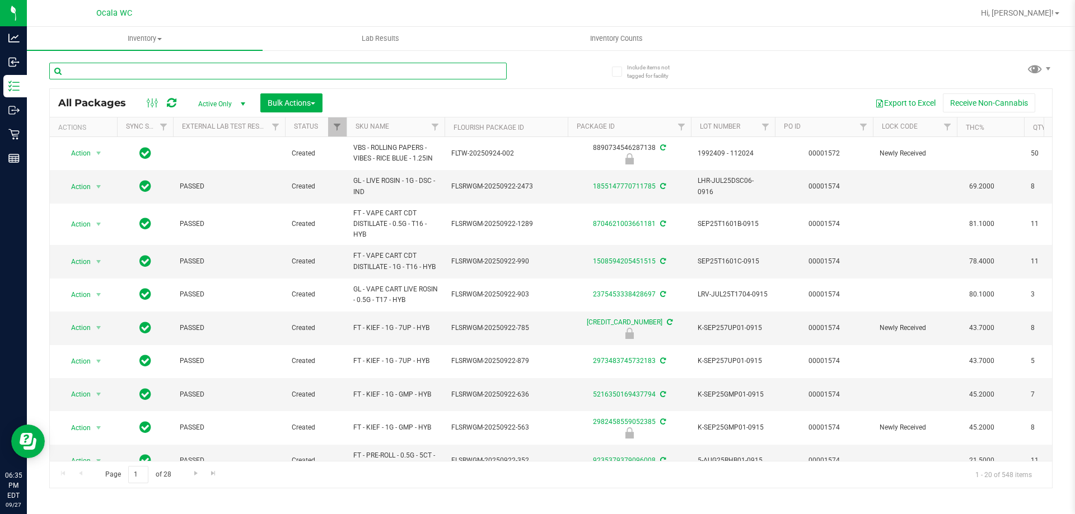
click at [75, 69] on input "text" at bounding box center [277, 71] width 457 height 17
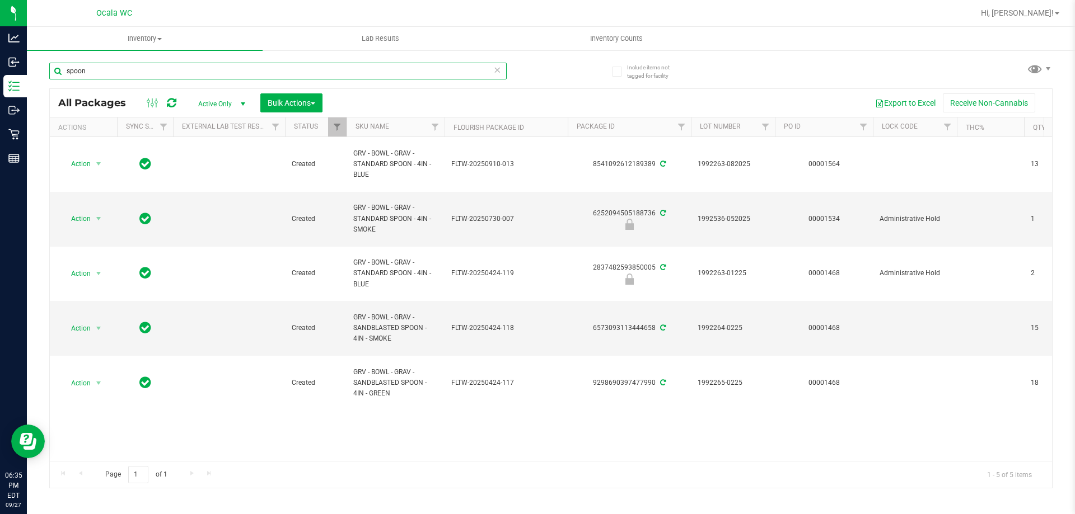
scroll to position [0, 67]
click at [108, 69] on input "spoon" at bounding box center [277, 71] width 457 height 17
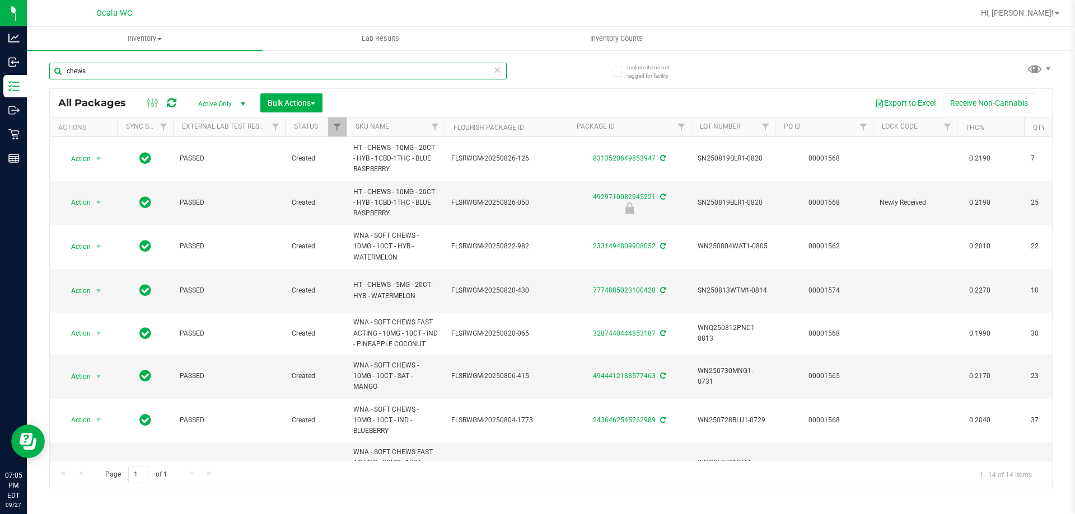
click at [110, 69] on input "chews" at bounding box center [277, 71] width 457 height 17
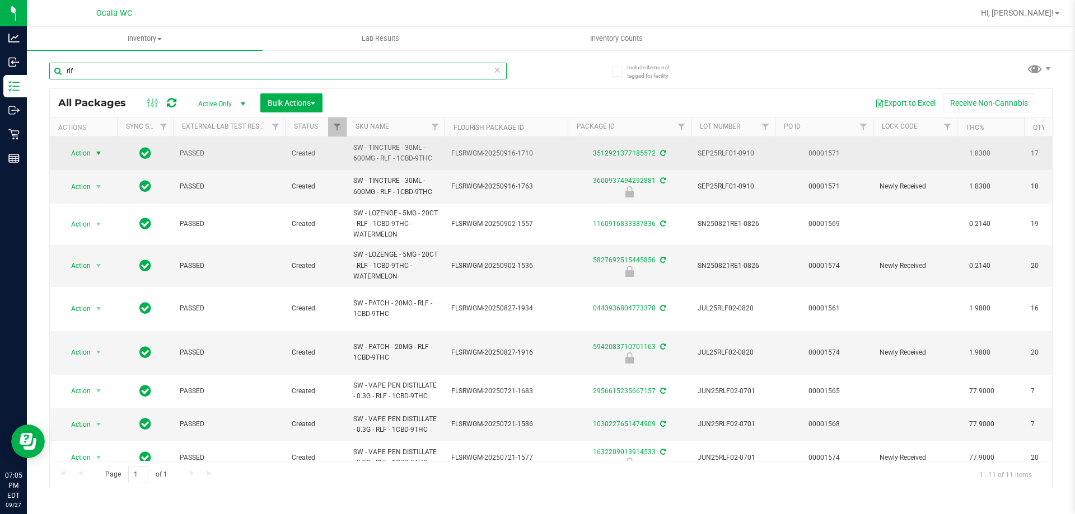
type input "rlf"
click at [80, 153] on span "Action" at bounding box center [76, 154] width 30 height 16
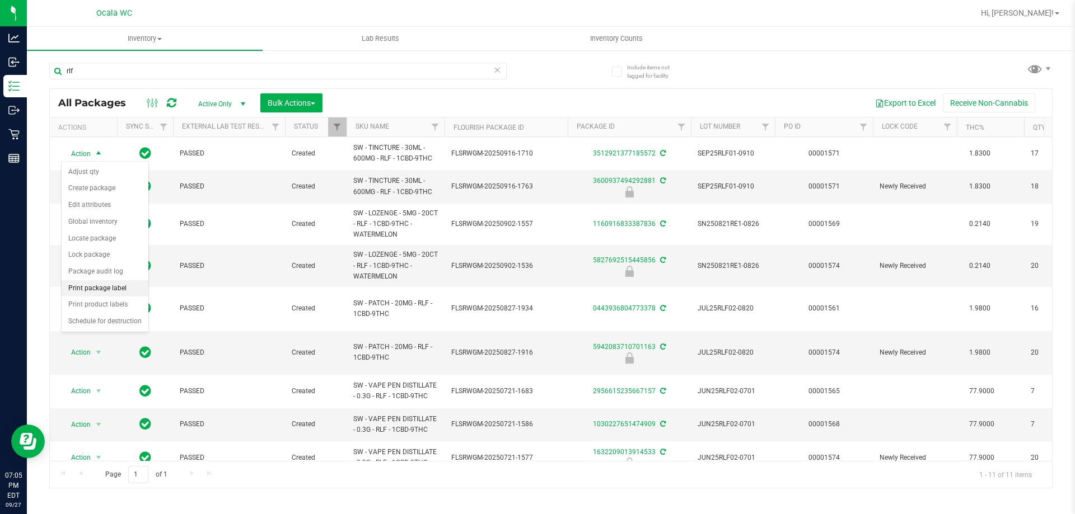
click at [81, 289] on li "Print package label" at bounding box center [105, 288] width 87 height 17
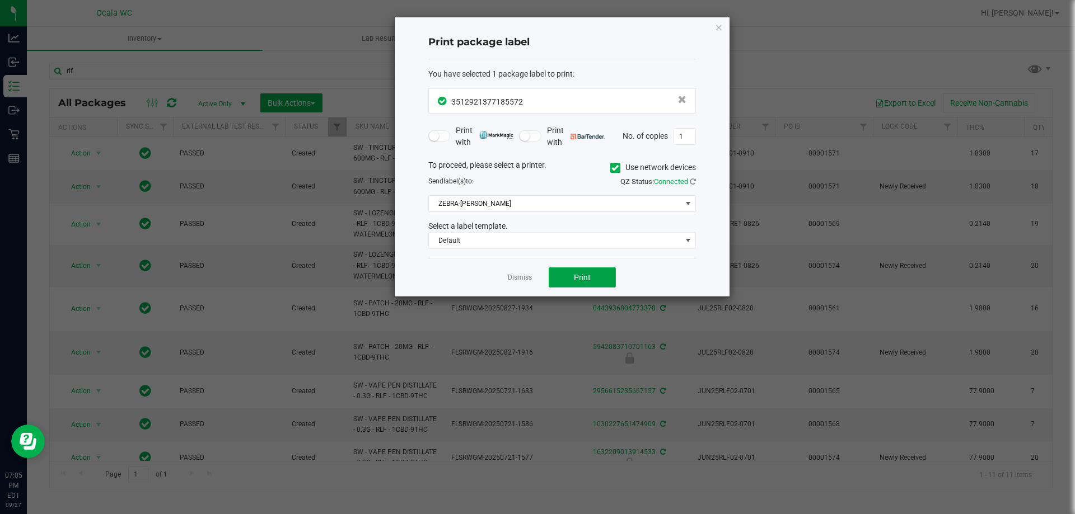
click at [532, 273] on button "Print" at bounding box center [582, 278] width 67 height 20
click at [522, 279] on link "Dismiss" at bounding box center [520, 278] width 24 height 10
